Goal: Obtain resource: Obtain resource

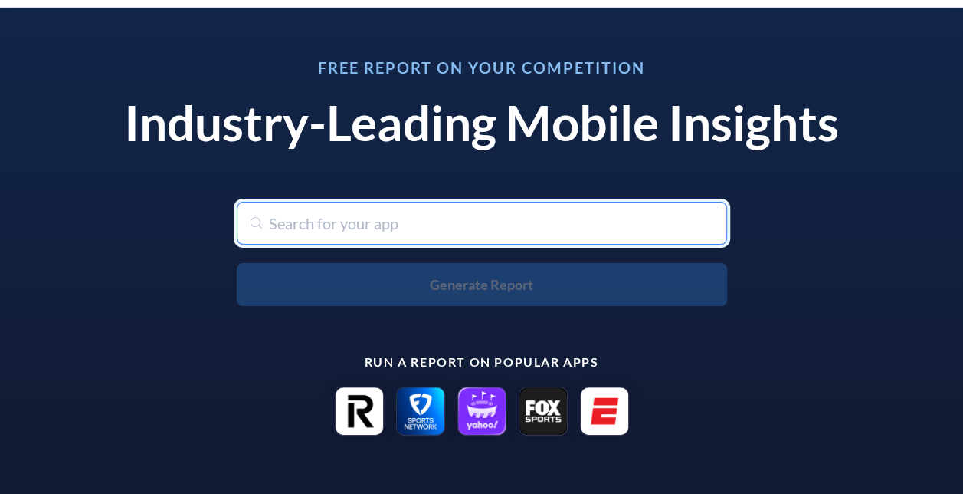
scroll to position [64, 0]
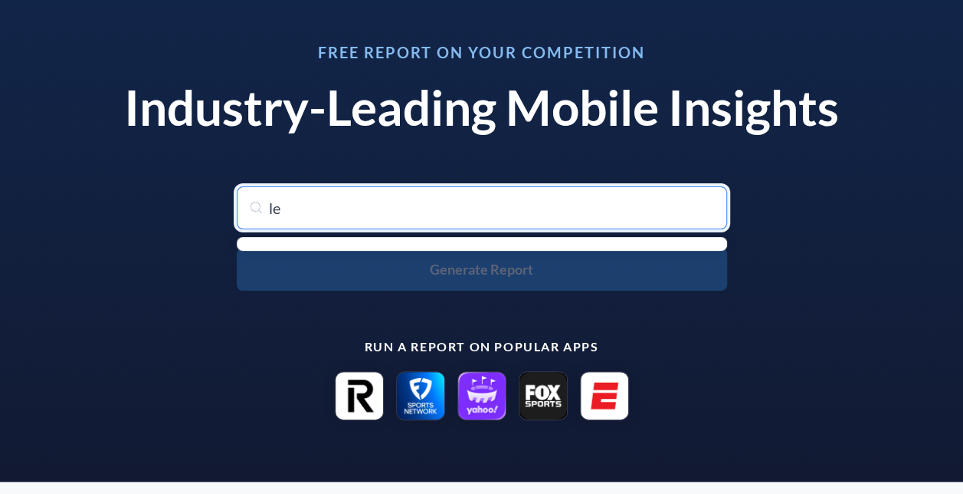
type input "l"
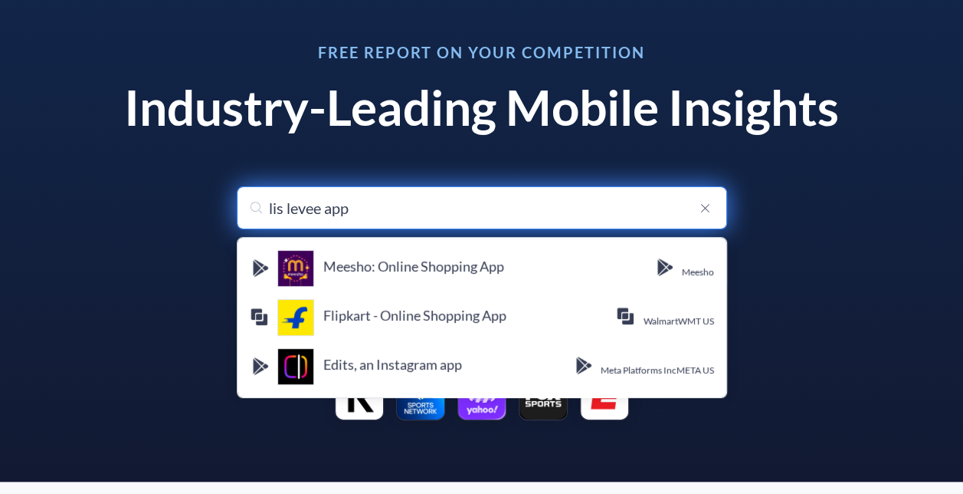
click at [389, 207] on input "lis levee app" at bounding box center [482, 207] width 490 height 43
drag, startPoint x: 371, startPoint y: 222, endPoint x: 210, endPoint y: 211, distance: 161.4
click at [210, 211] on div "Free Report on Your Competition Industry-Leading Mobile Insights Search for any…" at bounding box center [482, 232] width 788 height 412
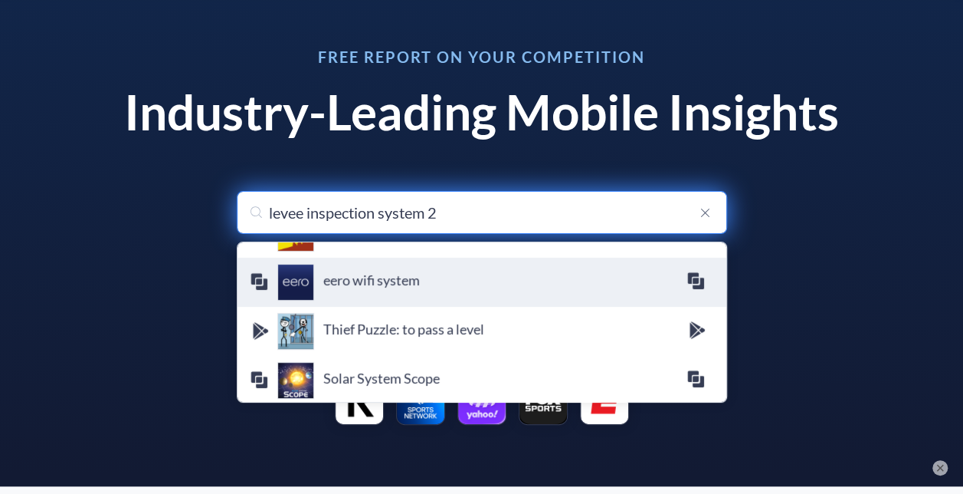
scroll to position [0, 0]
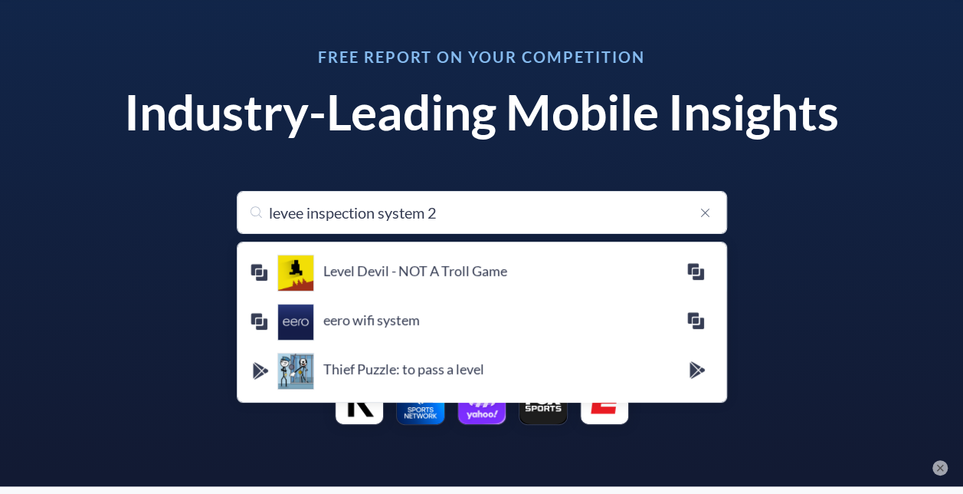
click at [819, 187] on div "Free Report on Your Competition Industry-Leading Mobile Insights Search for any…" at bounding box center [482, 237] width 788 height 412
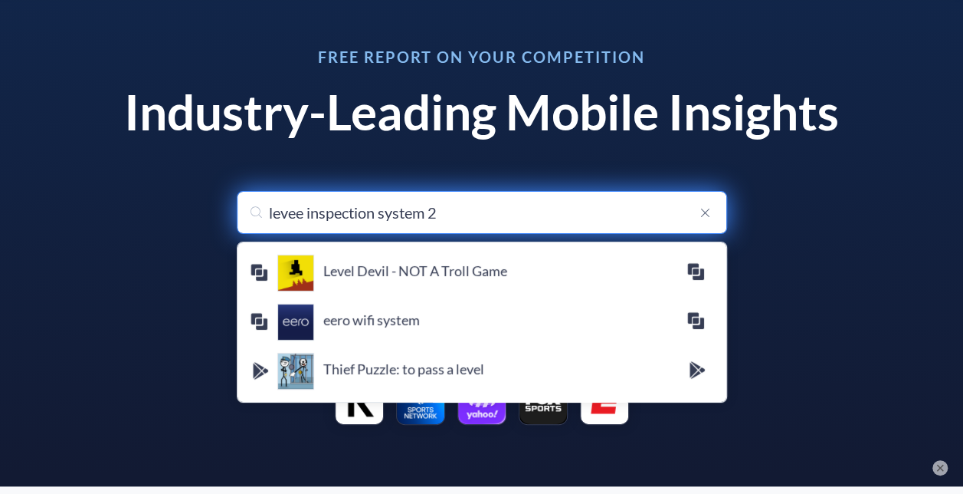
click at [436, 218] on input "levee inspection system 2" at bounding box center [482, 212] width 490 height 43
drag, startPoint x: 454, startPoint y: 218, endPoint x: 184, endPoint y: 192, distance: 271.0
click at [184, 192] on div "Free Report on Your Competition Industry-Leading Mobile Insights Search for any…" at bounding box center [482, 237] width 788 height 412
click at [330, 213] on input "levee inspection system 2" at bounding box center [482, 212] width 490 height 43
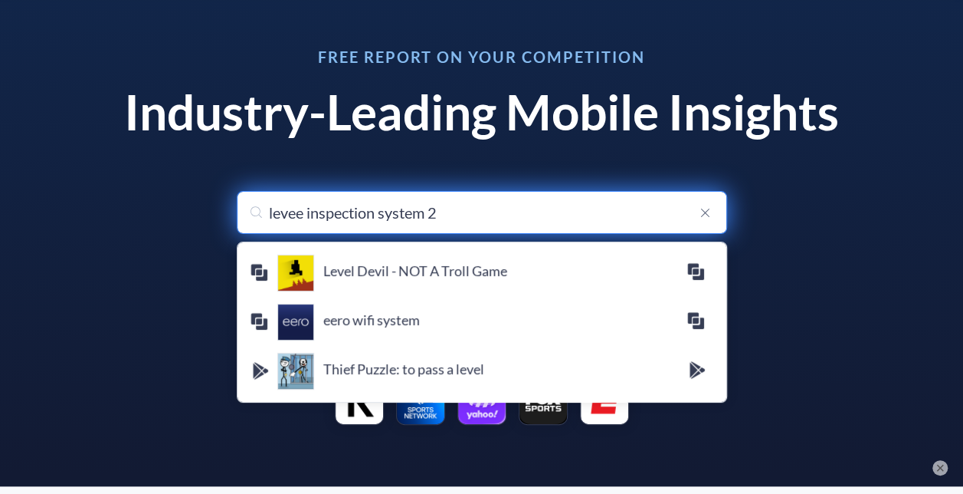
click at [330, 213] on input "levee inspection system 2" at bounding box center [482, 212] width 490 height 43
paste input "[URL][DOMAIN_NAME]"
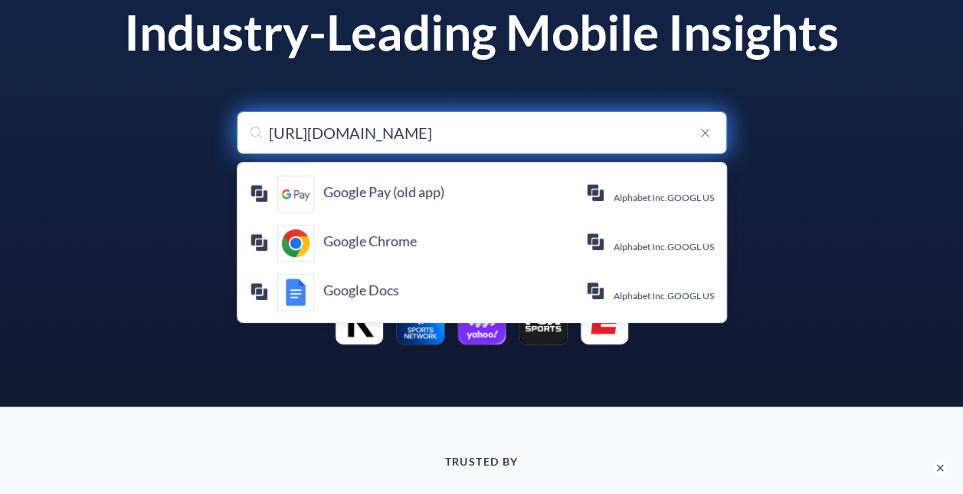
click at [342, 123] on input "[URL][DOMAIN_NAME]" at bounding box center [482, 132] width 490 height 43
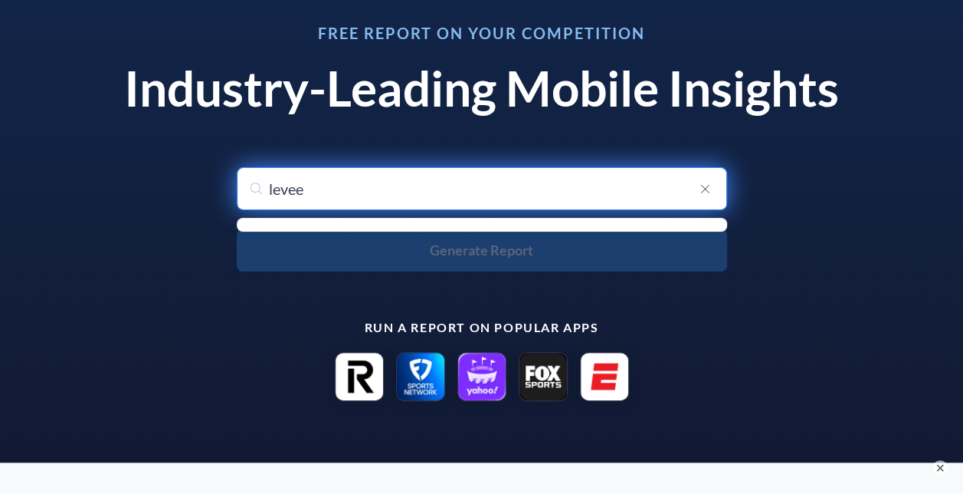
scroll to position [65, 0]
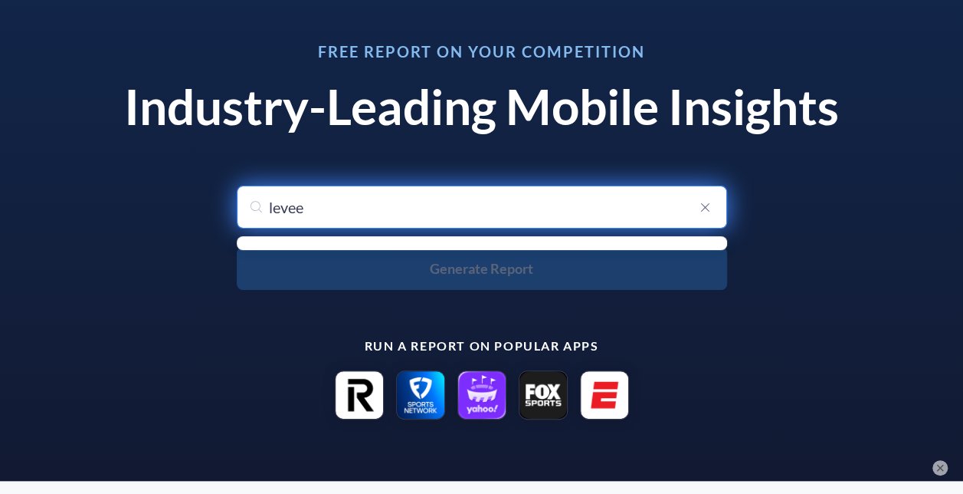
type input "levee"
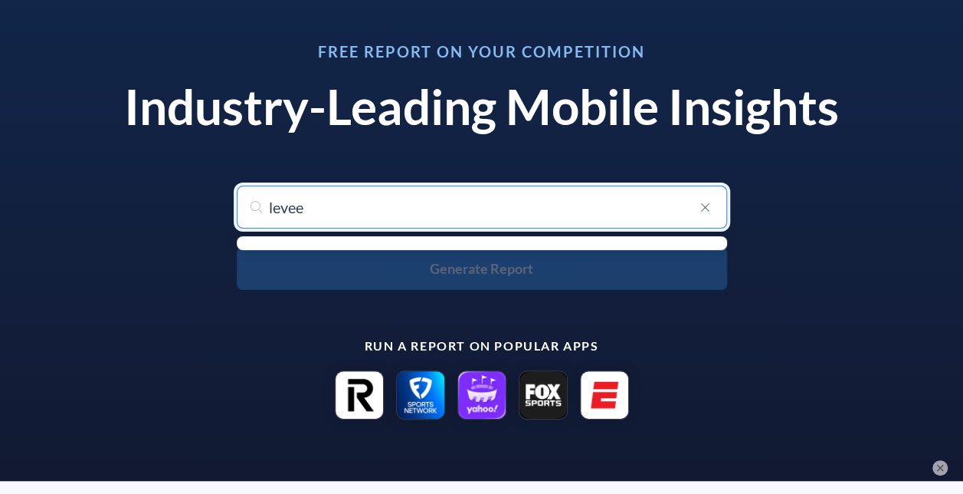
click at [660, 250] on div "levee Generate Report" at bounding box center [482, 237] width 490 height 104
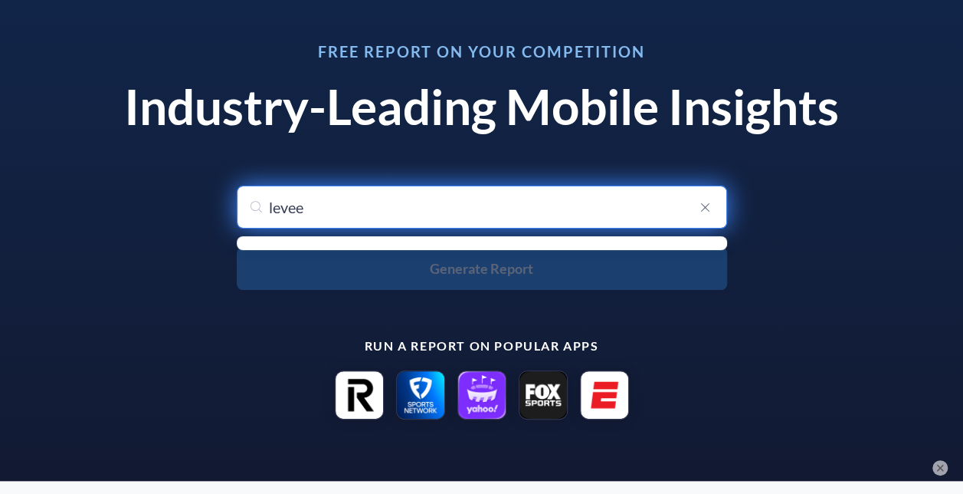
click at [598, 195] on input "levee" at bounding box center [482, 206] width 490 height 43
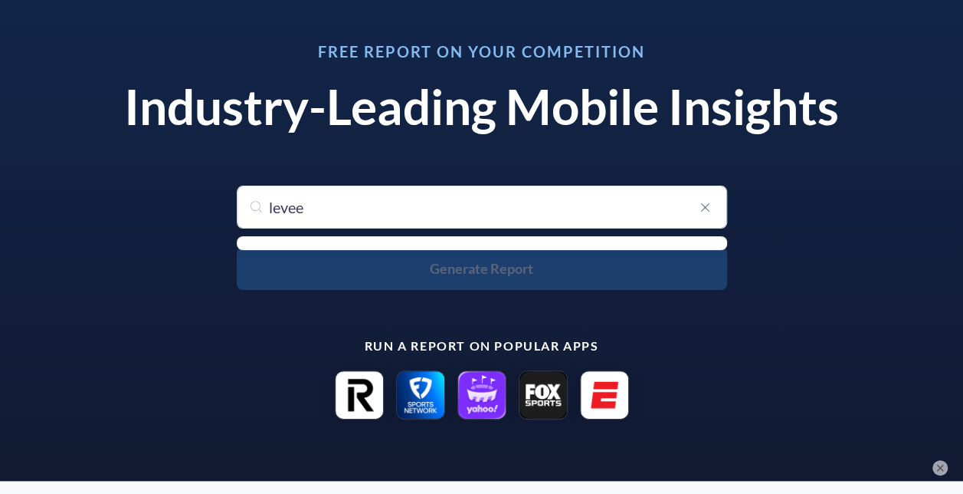
click at [699, 205] on icon at bounding box center [706, 206] width 18 height 21
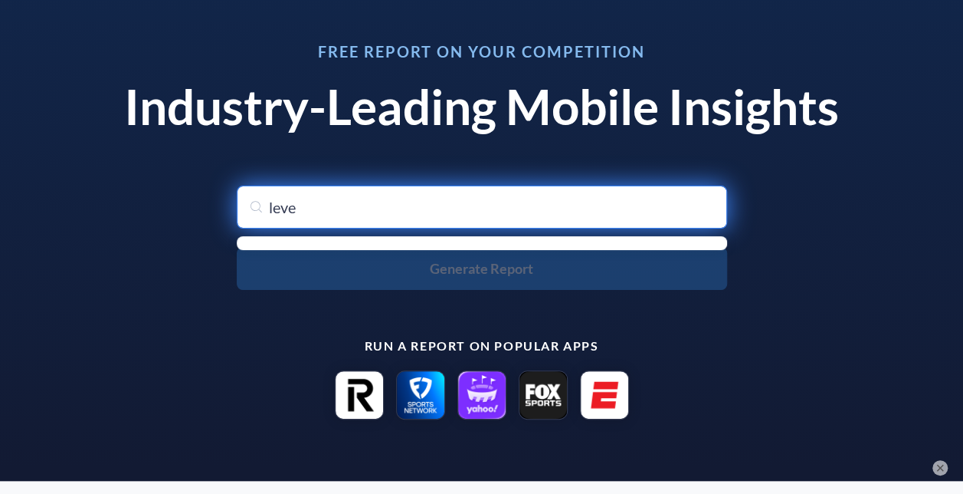
type input "levee"
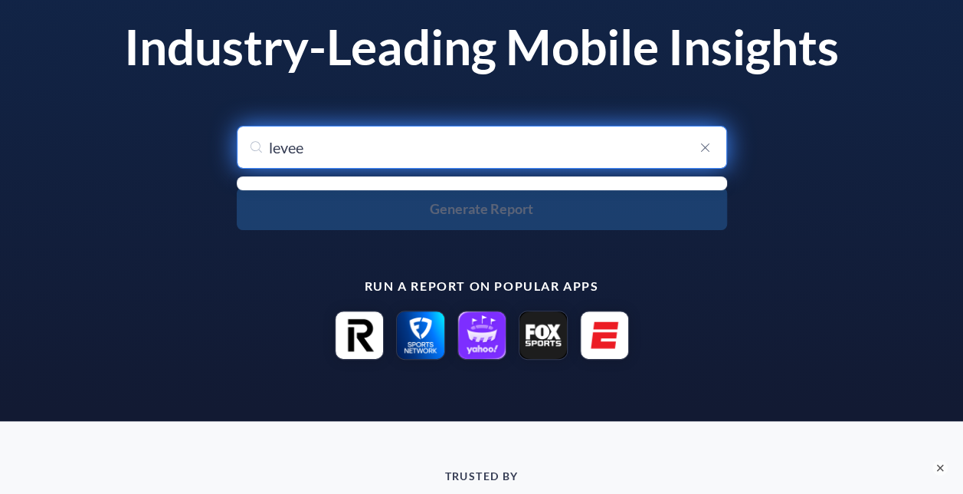
scroll to position [180, 0]
